Goal: Information Seeking & Learning: Learn about a topic

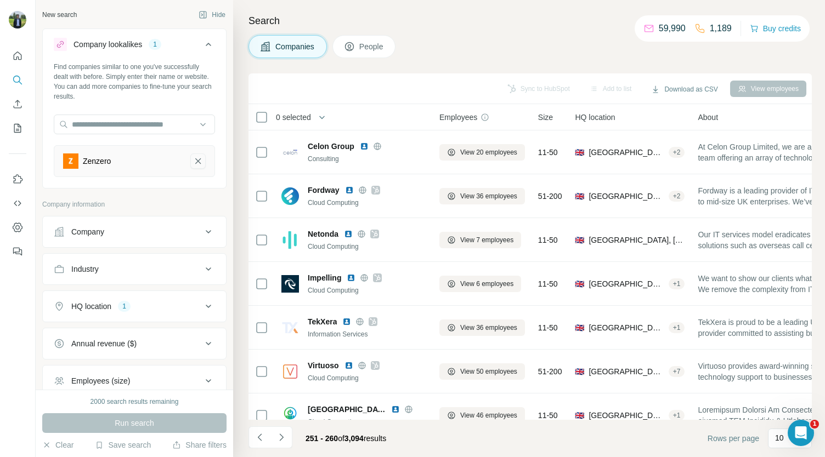
click at [193, 159] on icon "Zenzero-remove-button" at bounding box center [198, 161] width 10 height 11
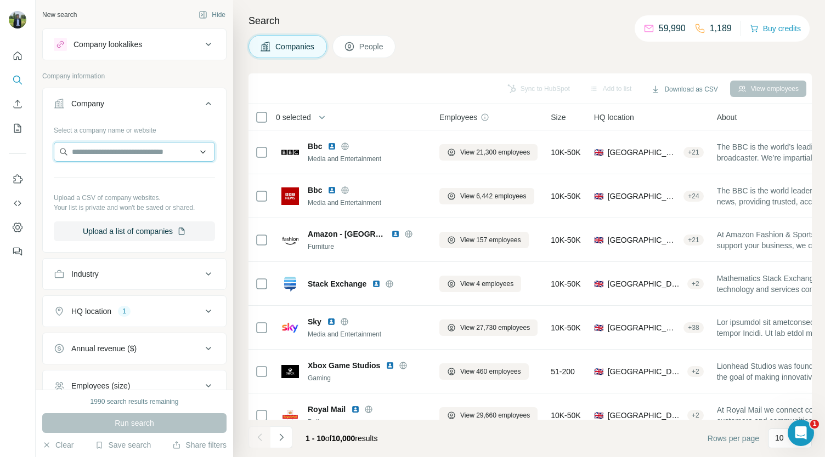
click at [151, 159] on input "text" at bounding box center [134, 152] width 161 height 20
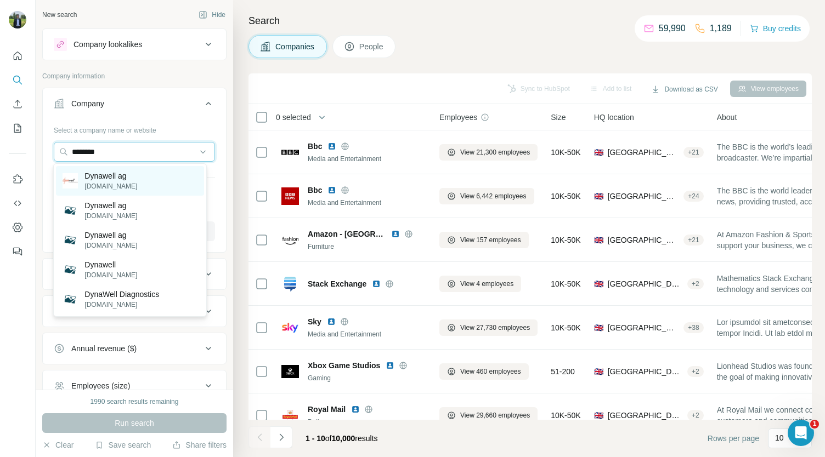
type input "********"
click at [144, 178] on div "Dynawell ag [DOMAIN_NAME]" at bounding box center [130, 181] width 148 height 30
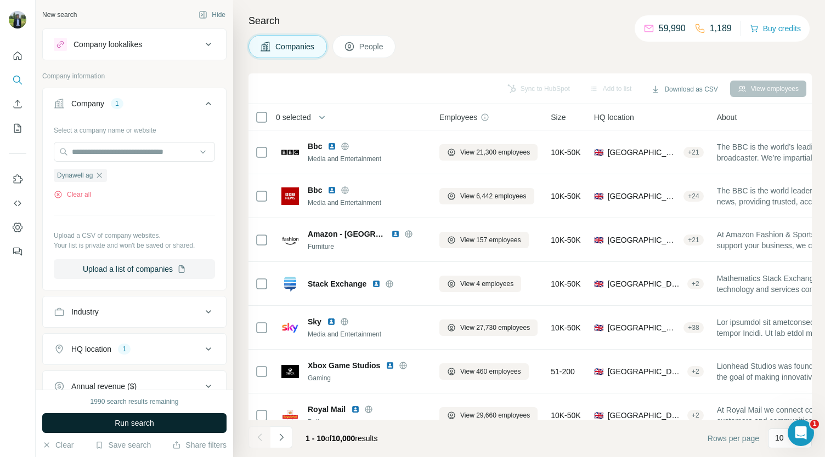
click at [144, 423] on span "Run search" at bounding box center [134, 423] width 39 height 11
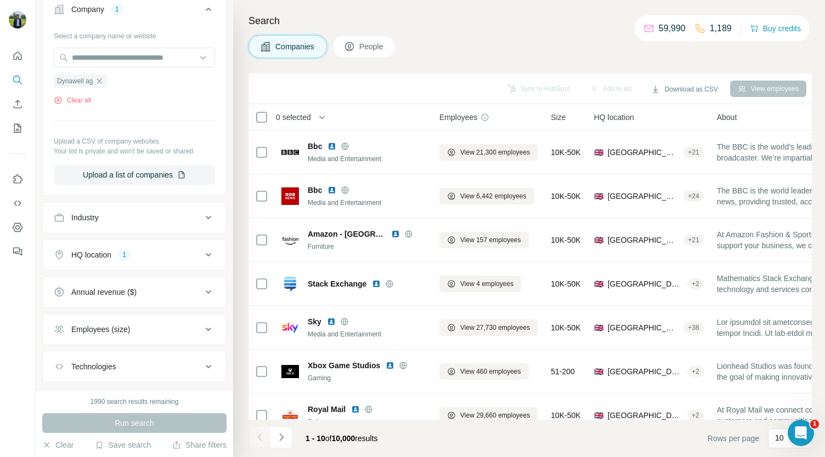
scroll to position [152, 0]
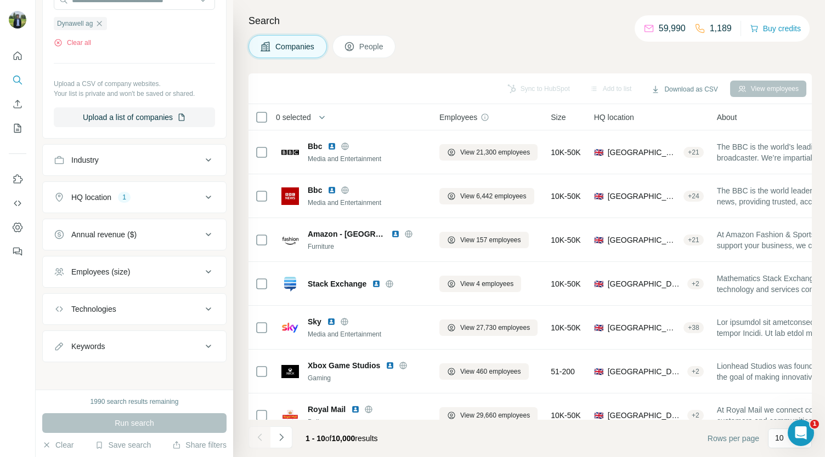
click at [132, 271] on div "Employees (size)" at bounding box center [128, 272] width 148 height 11
click at [63, 312] on icon at bounding box center [60, 316] width 13 height 13
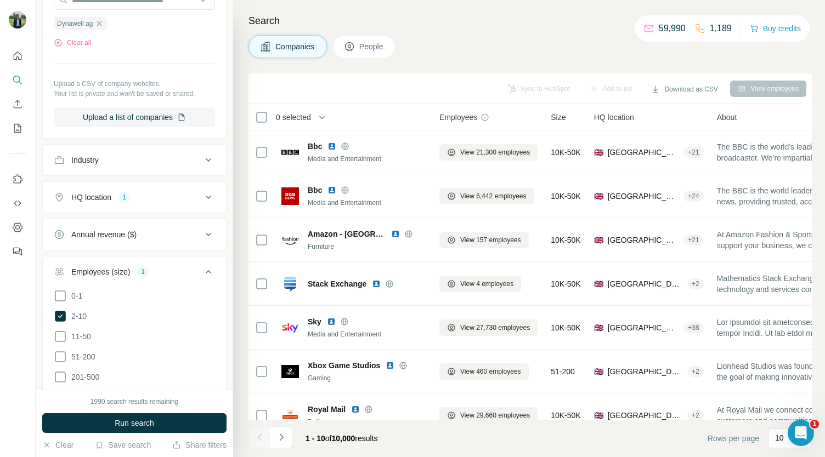
click at [59, 343] on ul "0-1 2-10 11-50 [PHONE_NUMBER] 501-1K 1K-5K 5K-10K 10K-50K 50K-100K 100K-500K 50…" at bounding box center [134, 408] width 161 height 237
click at [58, 335] on icon at bounding box center [60, 336] width 13 height 13
click at [61, 352] on icon at bounding box center [60, 356] width 13 height 13
click at [202, 270] on icon at bounding box center [208, 271] width 13 height 13
click at [179, 239] on button "Annual revenue ($)" at bounding box center [134, 235] width 183 height 26
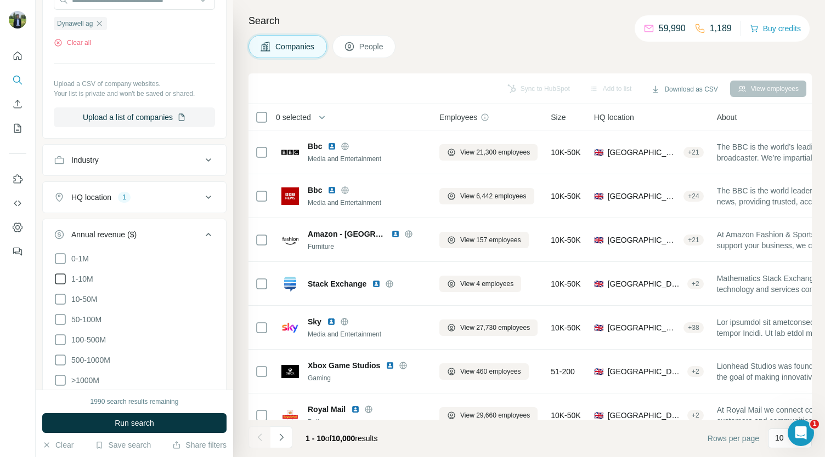
click at [55, 280] on icon at bounding box center [60, 279] width 11 height 11
click at [66, 308] on ul "0-1M 1-10M 10-50M 50-100M 100-500M 500-1000M >1000M" at bounding box center [134, 319] width 161 height 135
click at [65, 315] on icon at bounding box center [60, 319] width 13 height 13
click at [63, 293] on icon at bounding box center [60, 299] width 13 height 13
click at [56, 340] on icon at bounding box center [60, 339] width 13 height 13
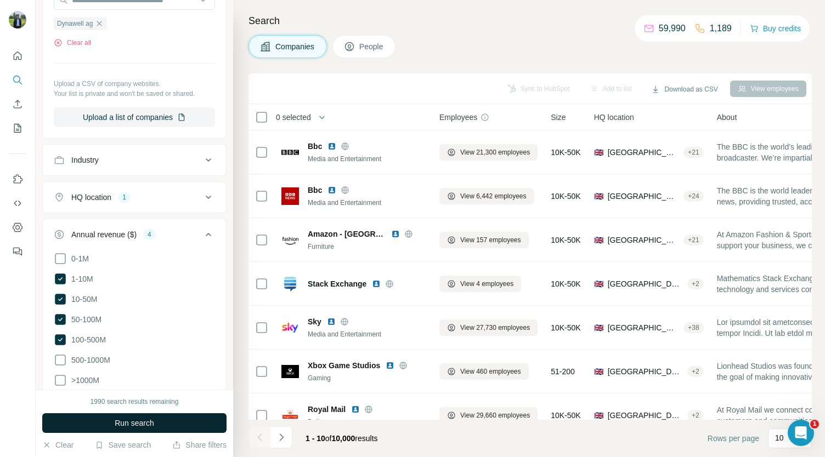
click at [100, 417] on button "Run search" at bounding box center [134, 424] width 184 height 20
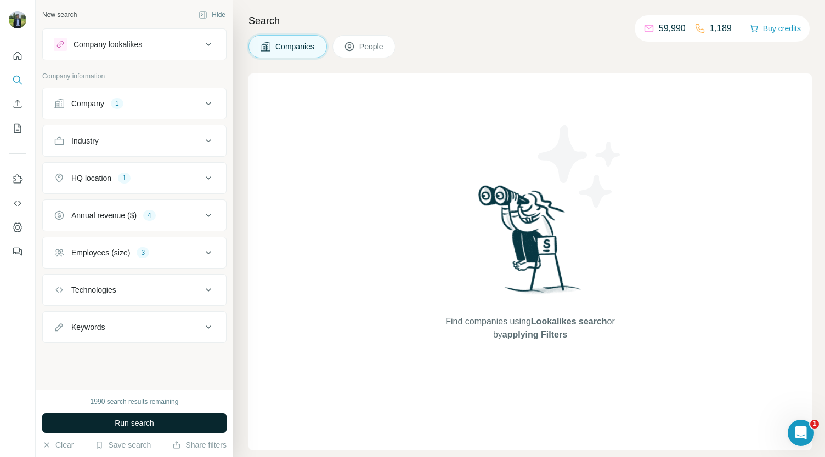
click at [140, 422] on span "Run search" at bounding box center [134, 423] width 39 height 11
click at [132, 422] on span "Run search" at bounding box center [134, 423] width 39 height 11
click at [118, 50] on div "Company lookalikes" at bounding box center [128, 44] width 148 height 13
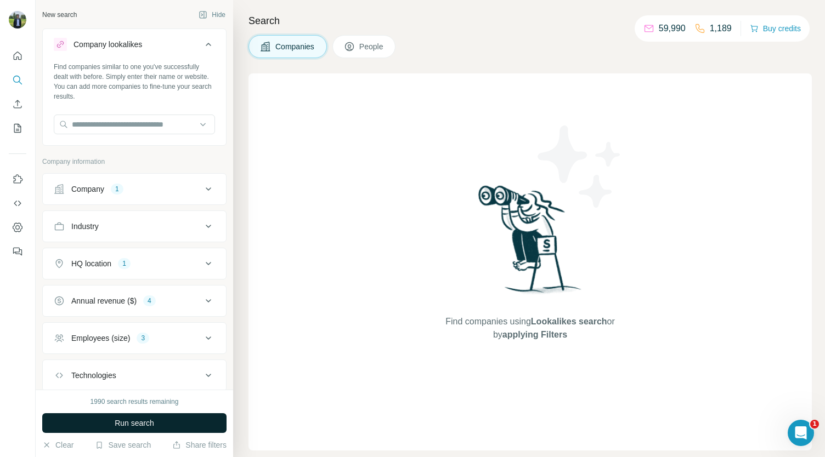
click at [118, 193] on div "1" at bounding box center [117, 189] width 13 height 10
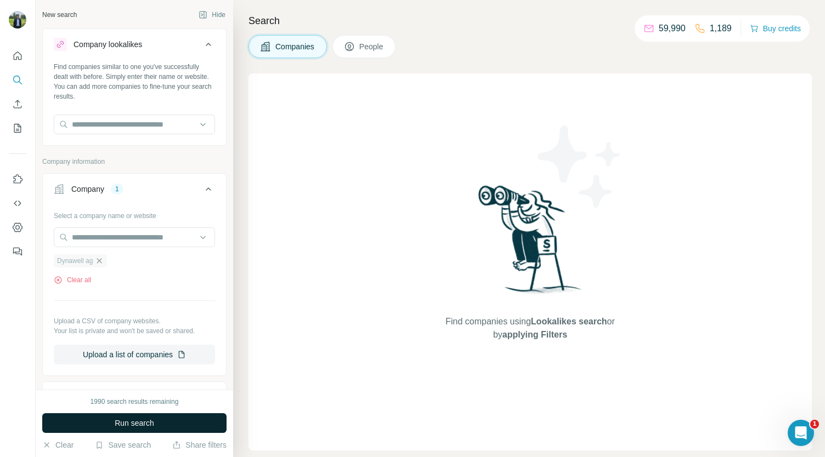
click at [100, 262] on icon "button" at bounding box center [99, 260] width 5 height 5
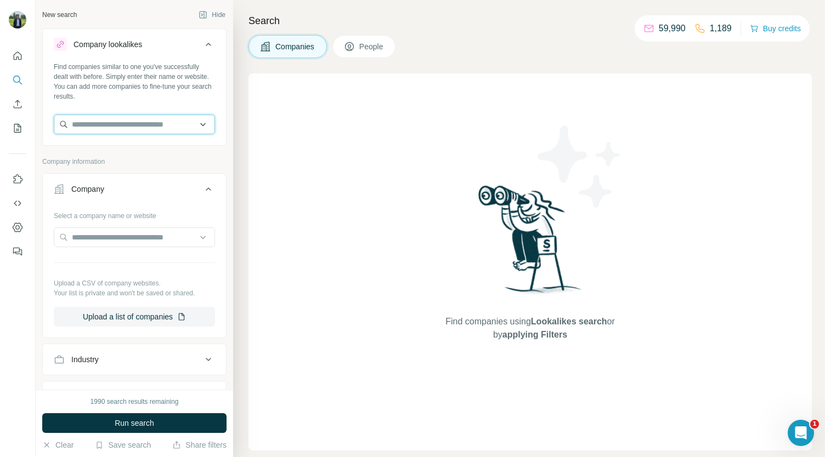
click at [106, 129] on input "text" at bounding box center [134, 125] width 161 height 20
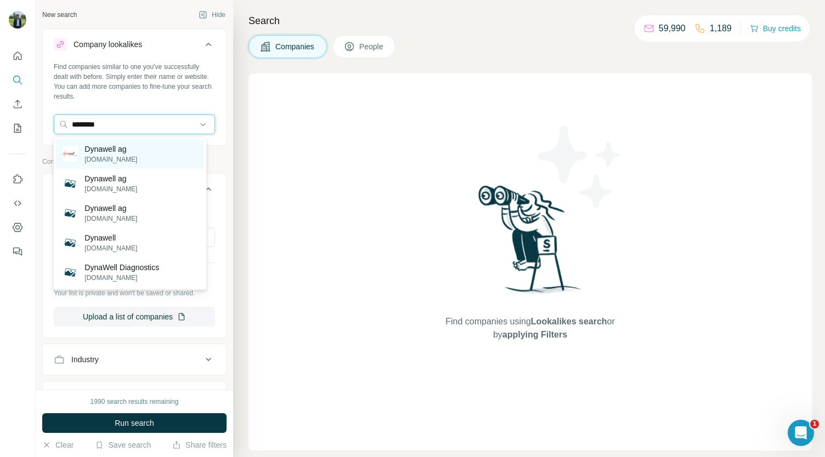
type input "********"
click at [124, 155] on p "[DOMAIN_NAME]" at bounding box center [110, 160] width 53 height 10
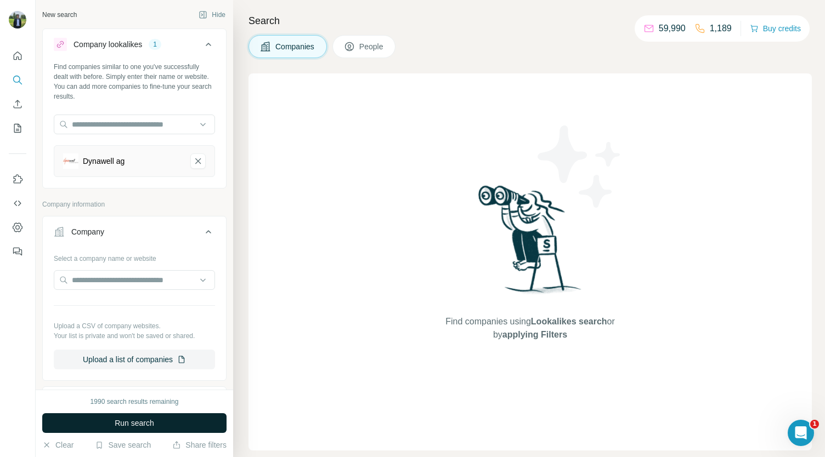
drag, startPoint x: 127, startPoint y: 426, endPoint x: 81, endPoint y: 416, distance: 46.6
click at [81, 416] on button "Run search" at bounding box center [134, 424] width 184 height 20
click at [85, 420] on button "Run search" at bounding box center [134, 424] width 184 height 20
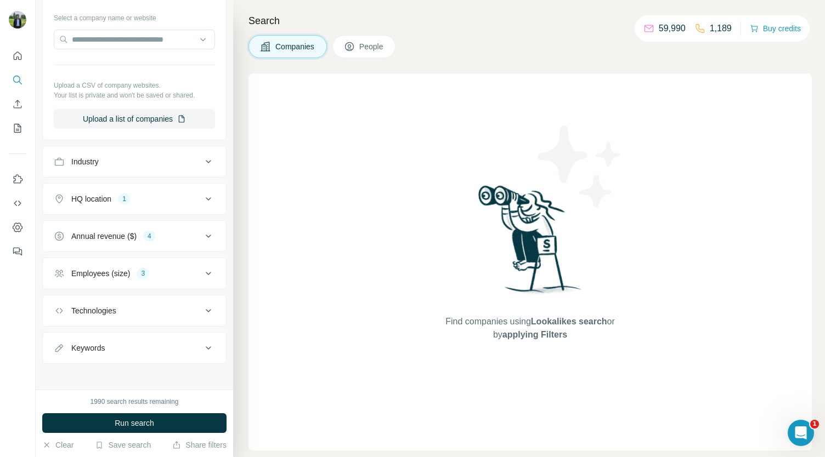
scroll to position [242, 0]
click at [129, 424] on span "Run search" at bounding box center [134, 423] width 39 height 11
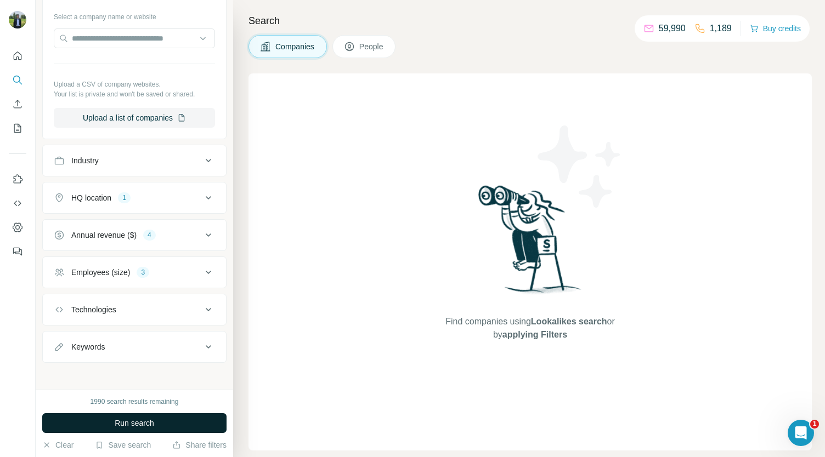
click at [129, 424] on span "Run search" at bounding box center [134, 423] width 39 height 11
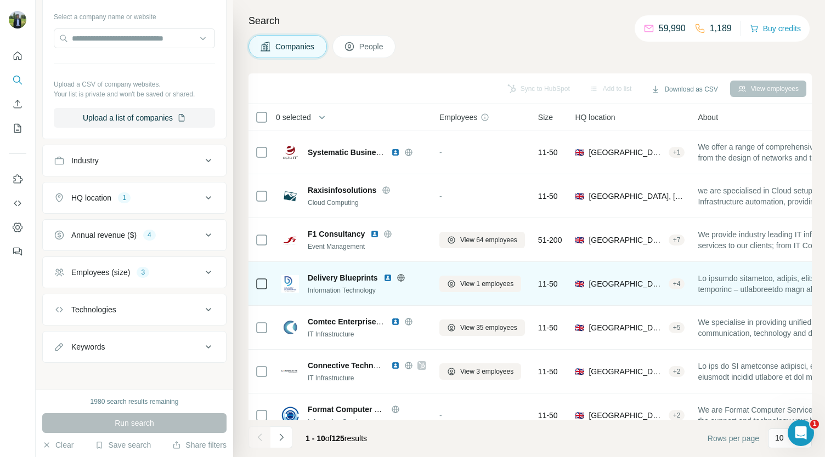
click at [386, 278] on img at bounding box center [387, 278] width 9 height 9
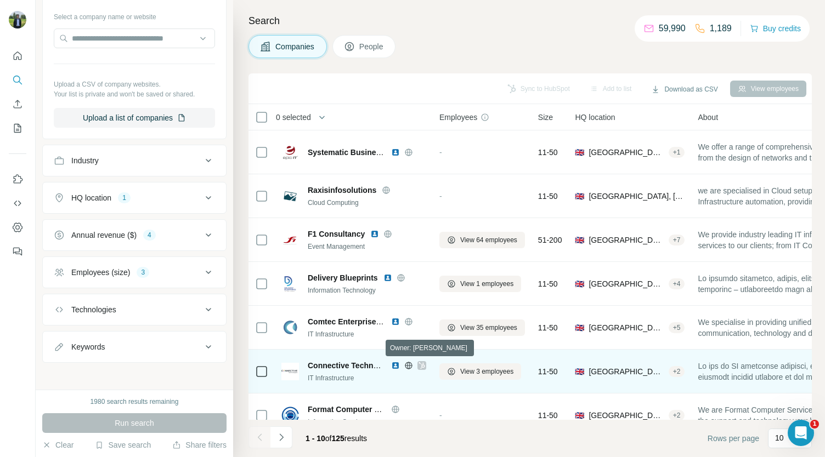
click at [421, 364] on icon at bounding box center [421, 366] width 6 height 7
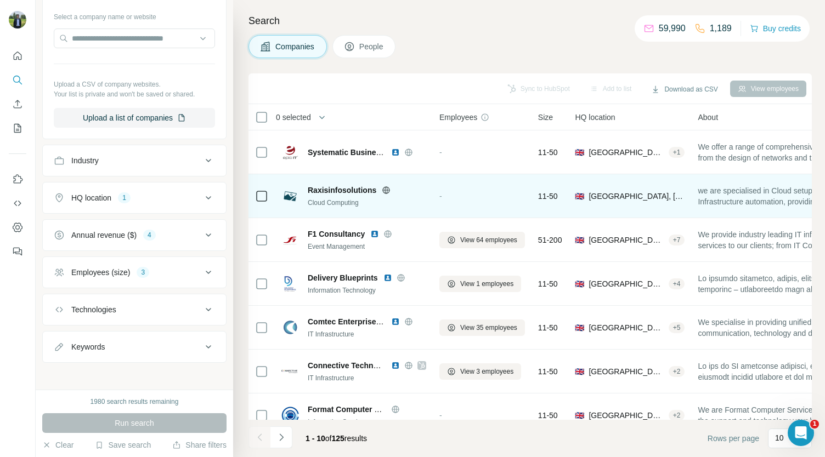
scroll to position [66, 0]
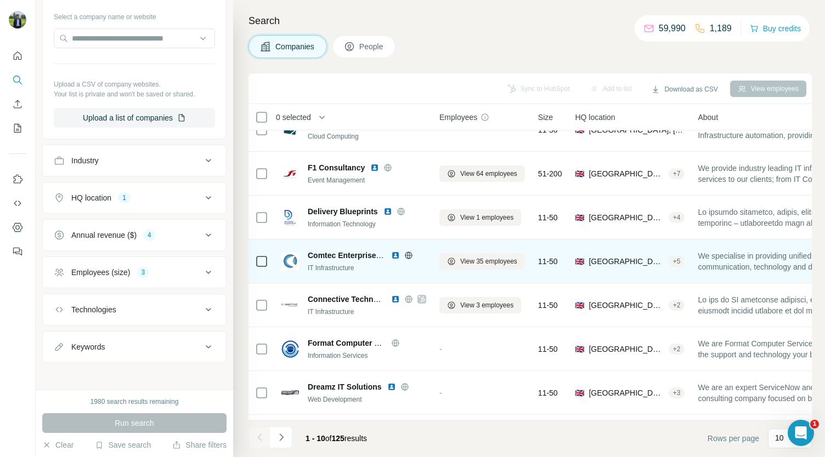
click at [394, 256] on img at bounding box center [395, 255] width 9 height 9
